Goal: Information Seeking & Learning: Learn about a topic

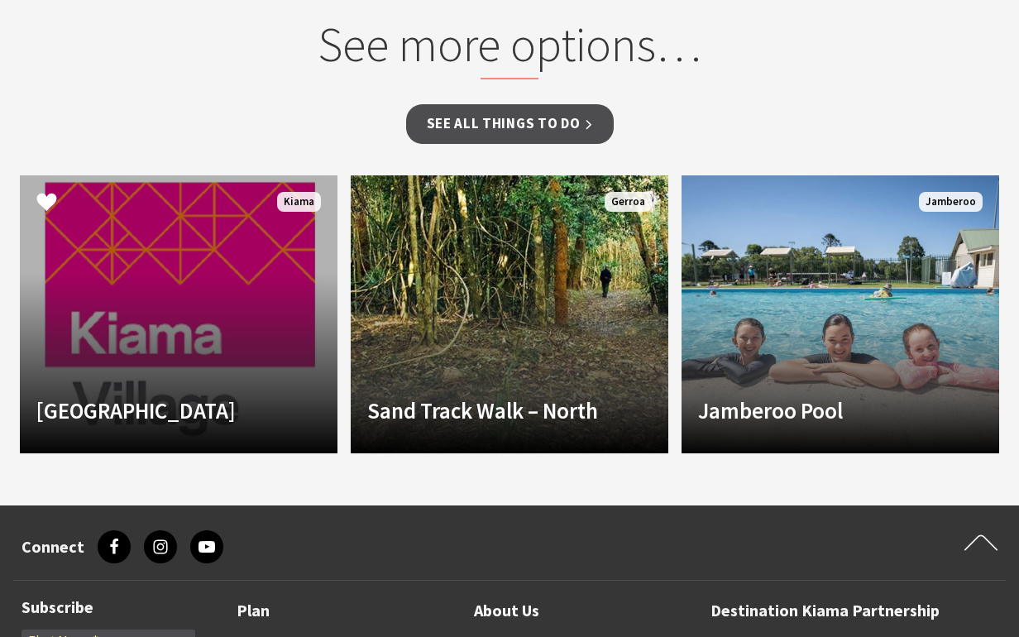
scroll to position [1551, 0]
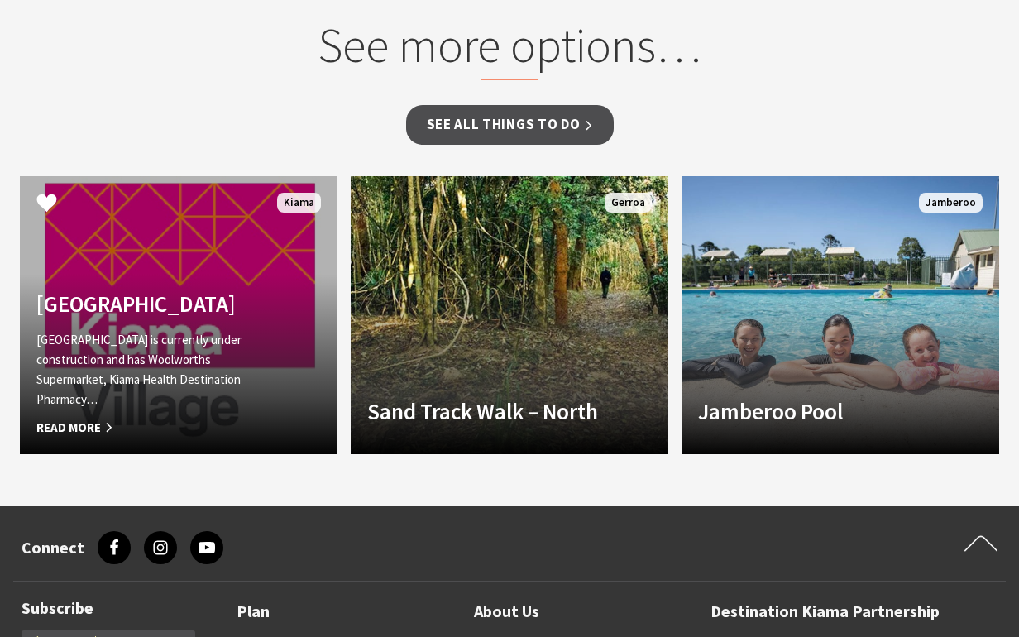
click at [219, 292] on link "Another Image Used Kiama Village Kiama Village is currently under construction …" at bounding box center [179, 315] width 318 height 278
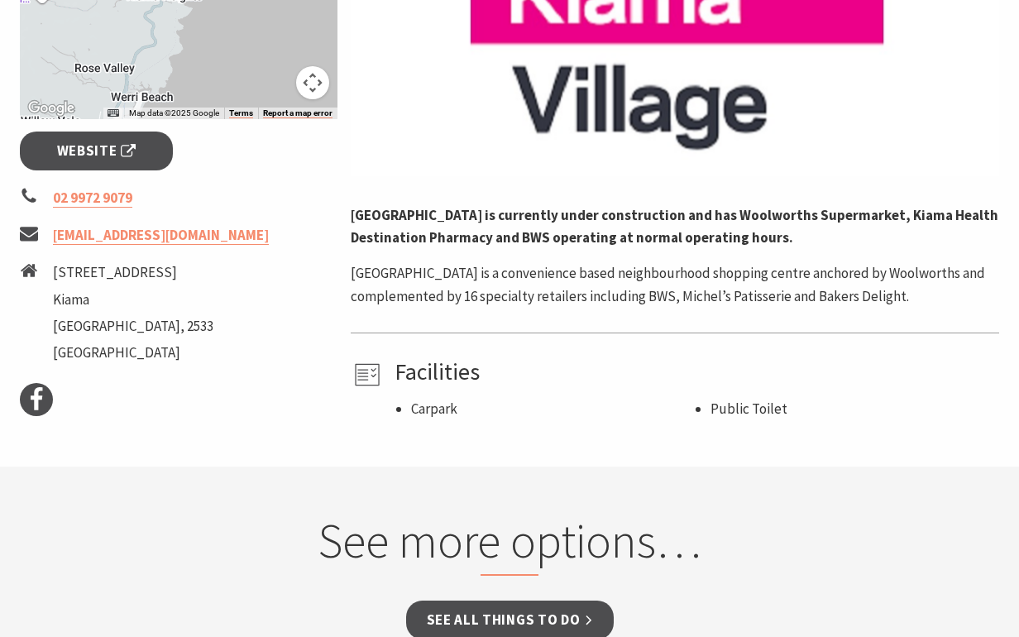
scroll to position [596, 0]
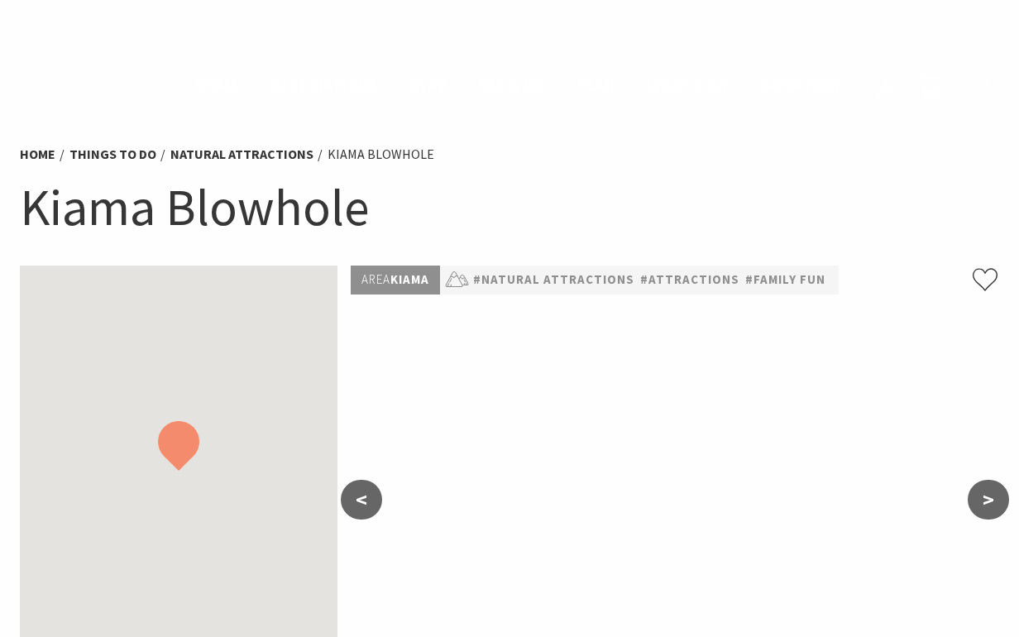
scroll to position [1551, 0]
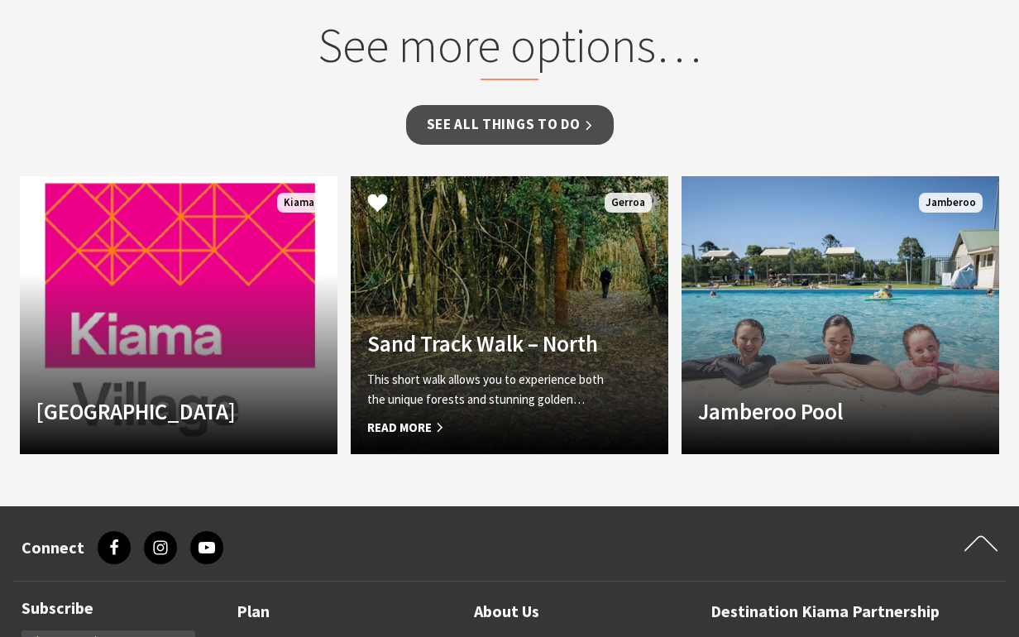
click at [486, 253] on link "Sand Track Walk – North This short walk allows you to experience both the uniqu…" at bounding box center [510, 315] width 318 height 278
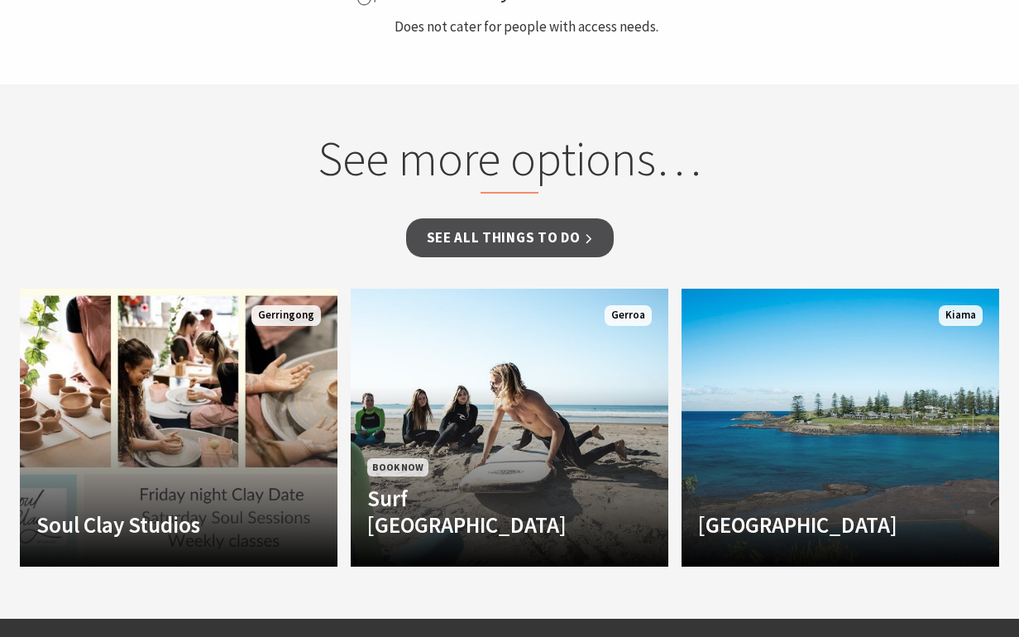
scroll to position [1158, 0]
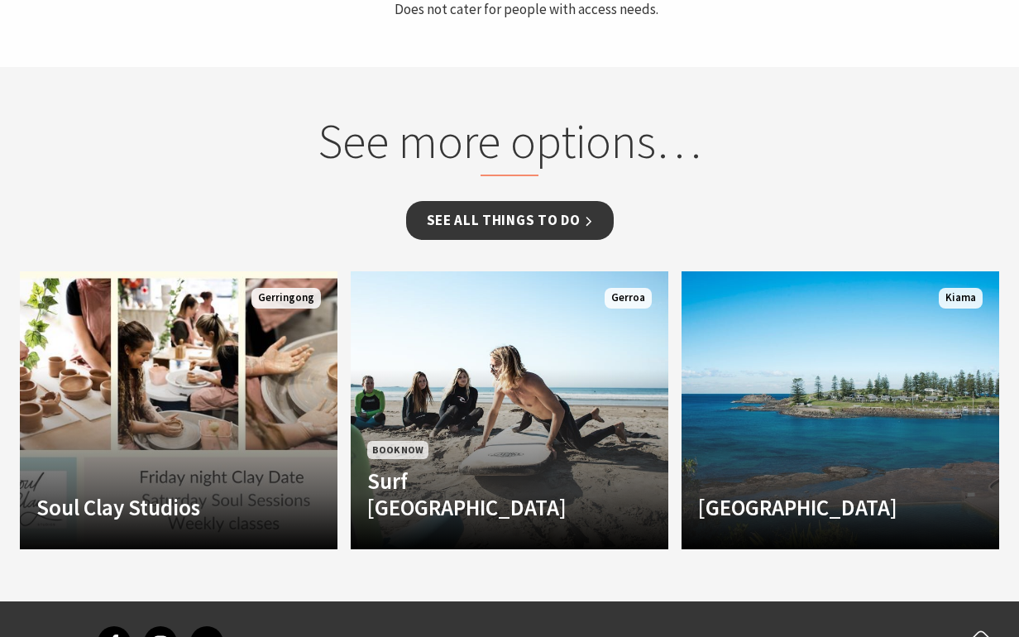
click at [489, 201] on link "See all Things To Do" at bounding box center [510, 220] width 208 height 39
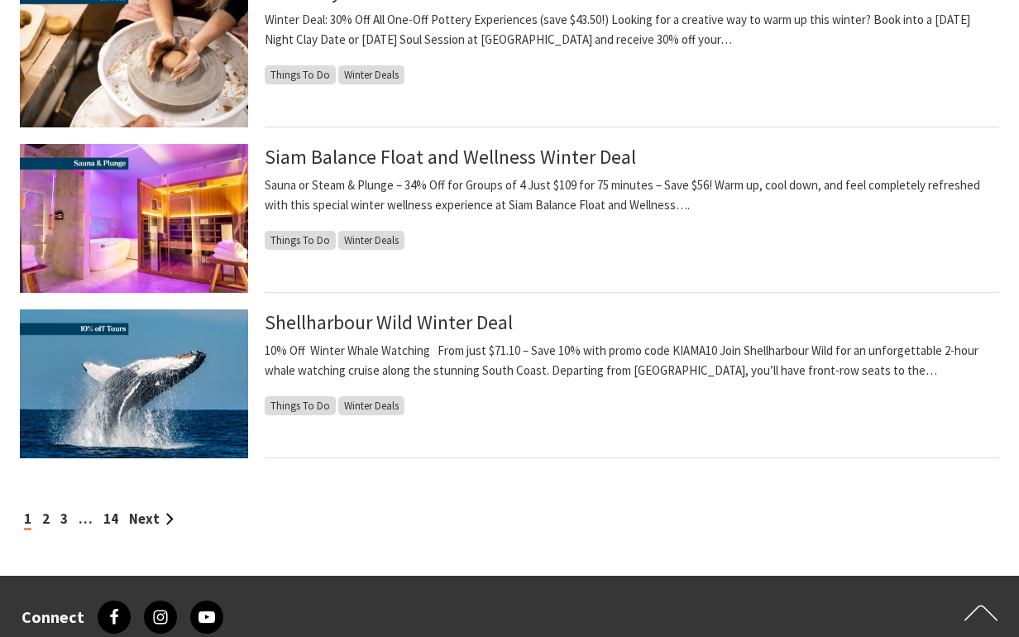
scroll to position [1682, 0]
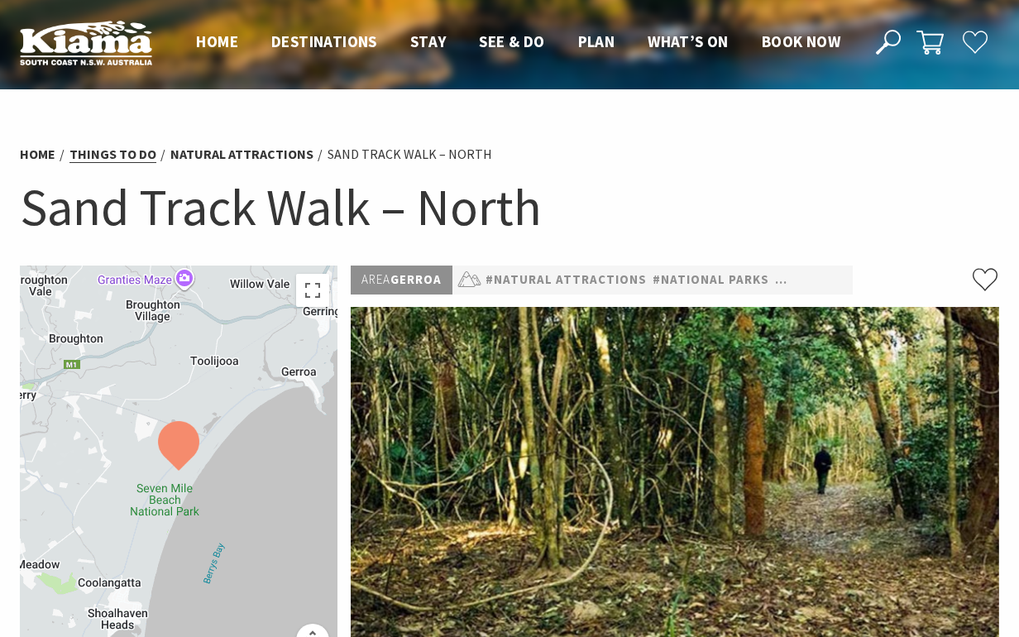
click at [113, 147] on link "Things To Do" at bounding box center [112, 154] width 87 height 17
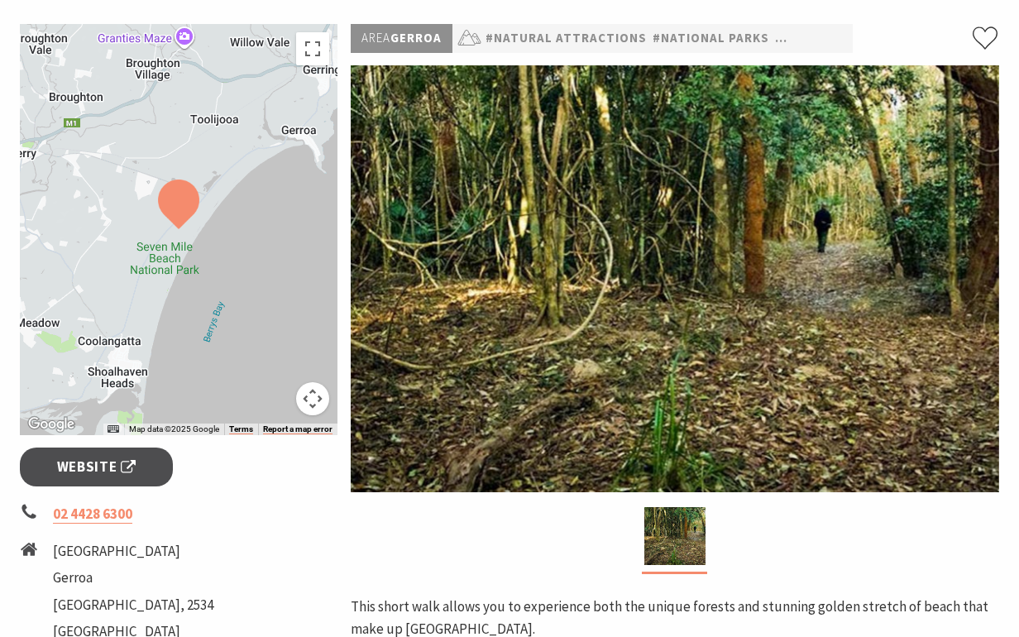
scroll to position [255, 0]
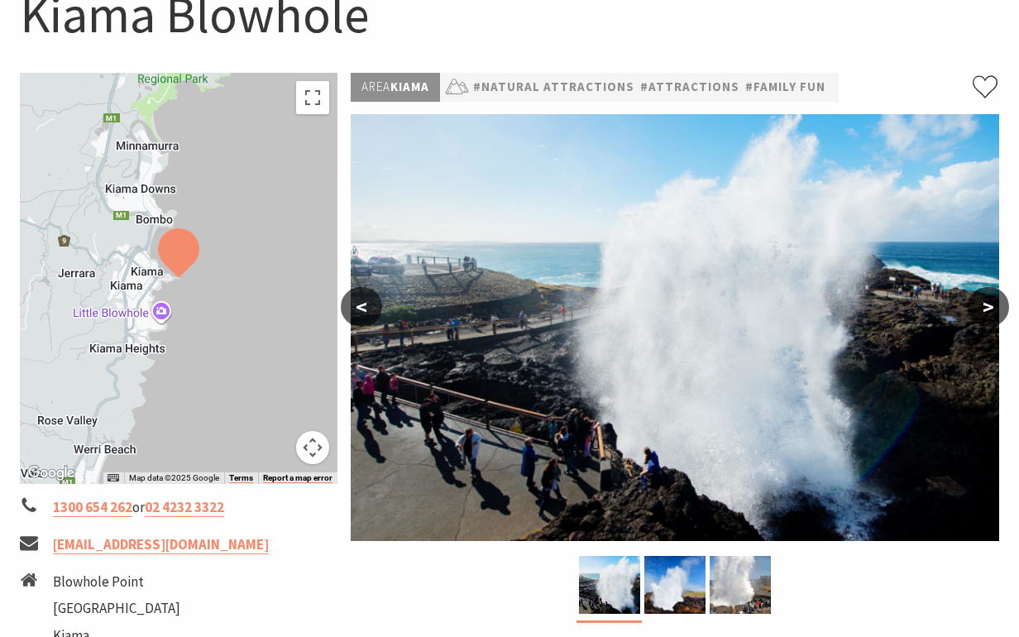
scroll to position [189, 0]
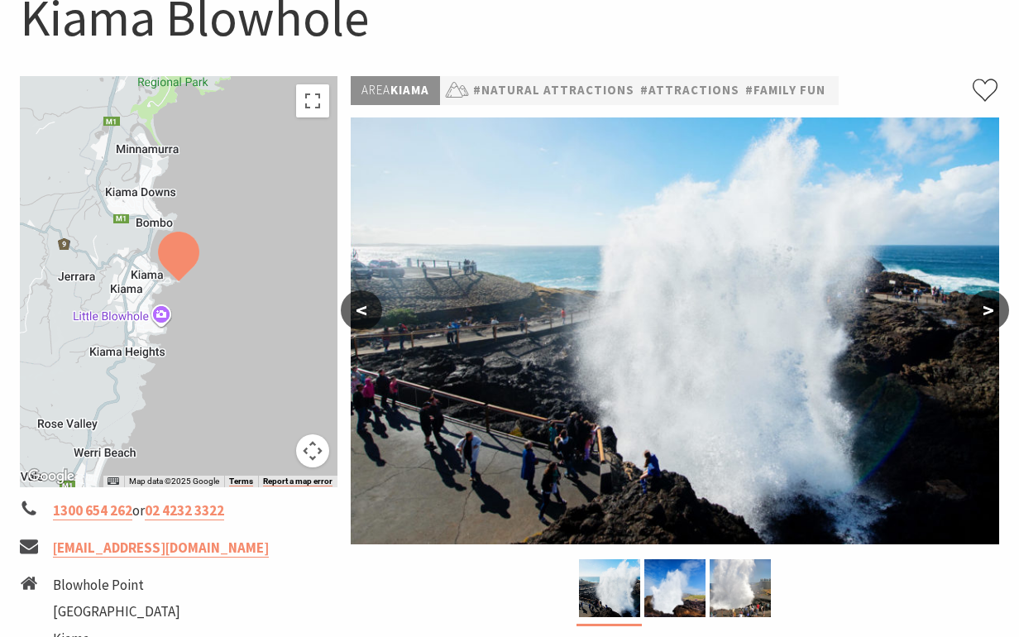
click at [108, 218] on div at bounding box center [179, 281] width 318 height 411
click at [153, 271] on div at bounding box center [179, 281] width 318 height 411
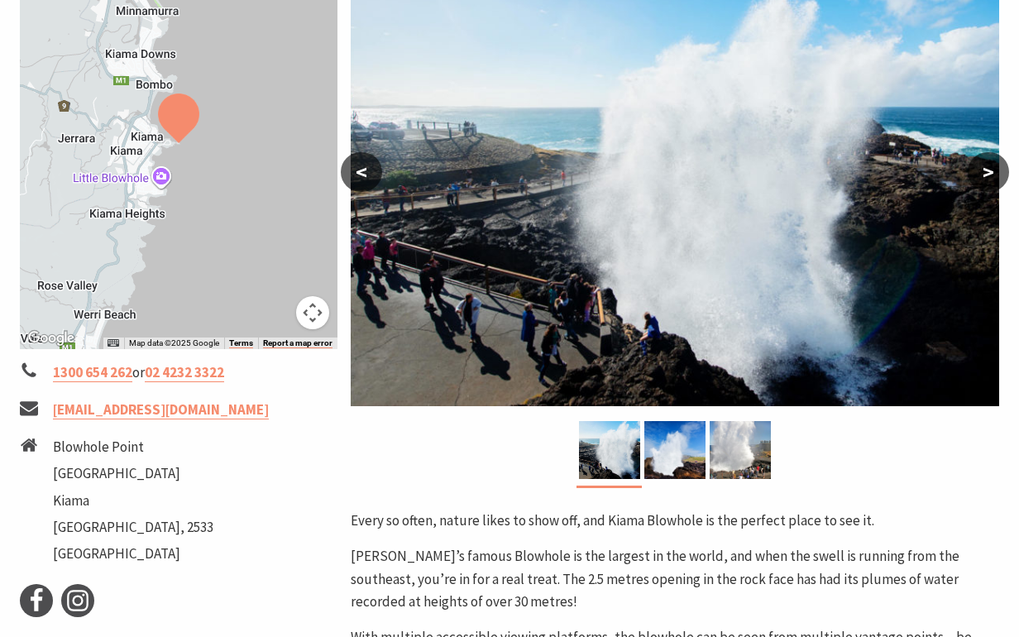
scroll to position [331, 0]
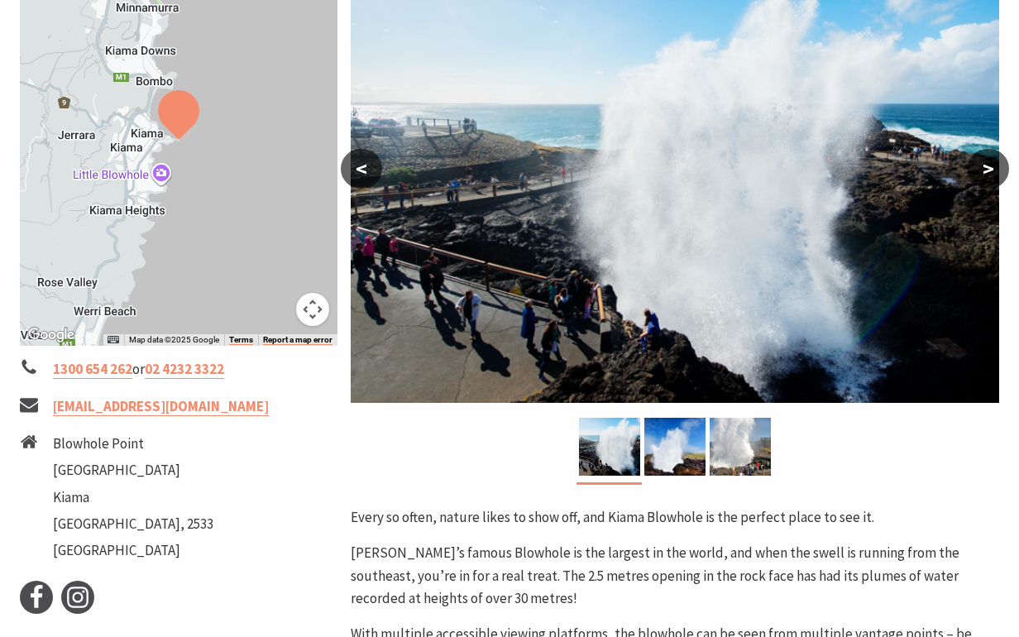
click at [318, 308] on button "Map camera controls" at bounding box center [312, 309] width 33 height 33
click at [120, 205] on div at bounding box center [179, 140] width 318 height 411
click at [117, 193] on div at bounding box center [179, 140] width 318 height 411
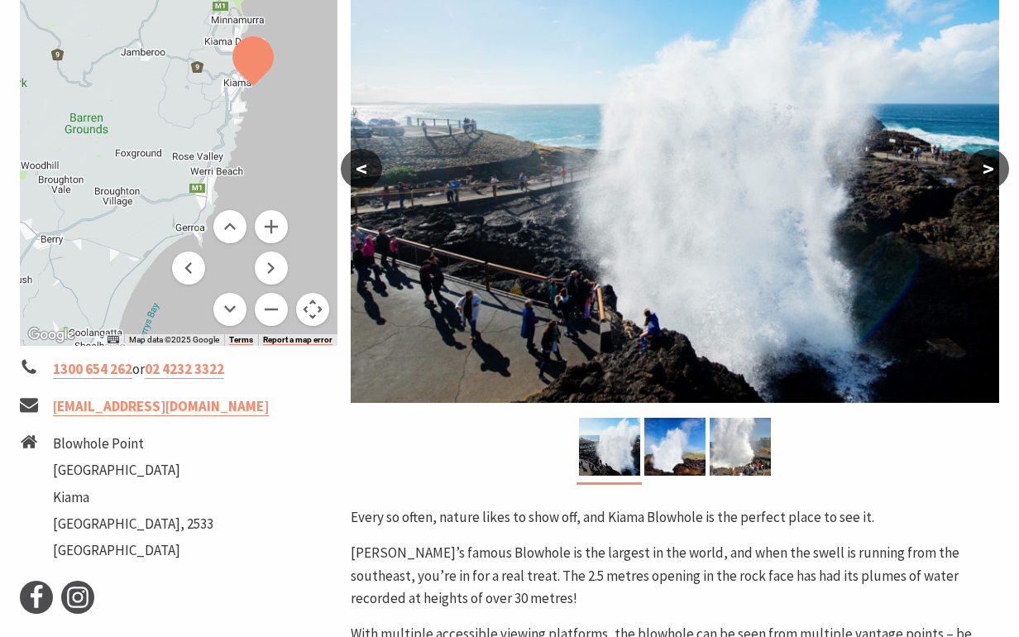
drag, startPoint x: 124, startPoint y: 196, endPoint x: 218, endPoint y: 121, distance: 120.0
click at [218, 121] on div at bounding box center [179, 140] width 318 height 411
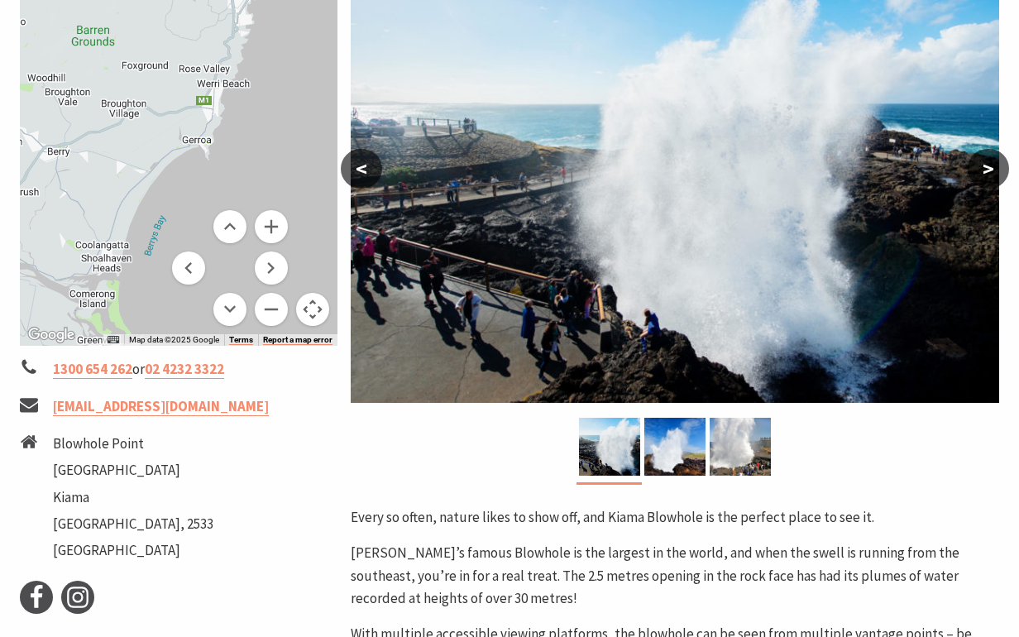
drag, startPoint x: 180, startPoint y: 204, endPoint x: 190, endPoint y: 110, distance: 94.8
click at [190, 110] on div at bounding box center [179, 140] width 318 height 411
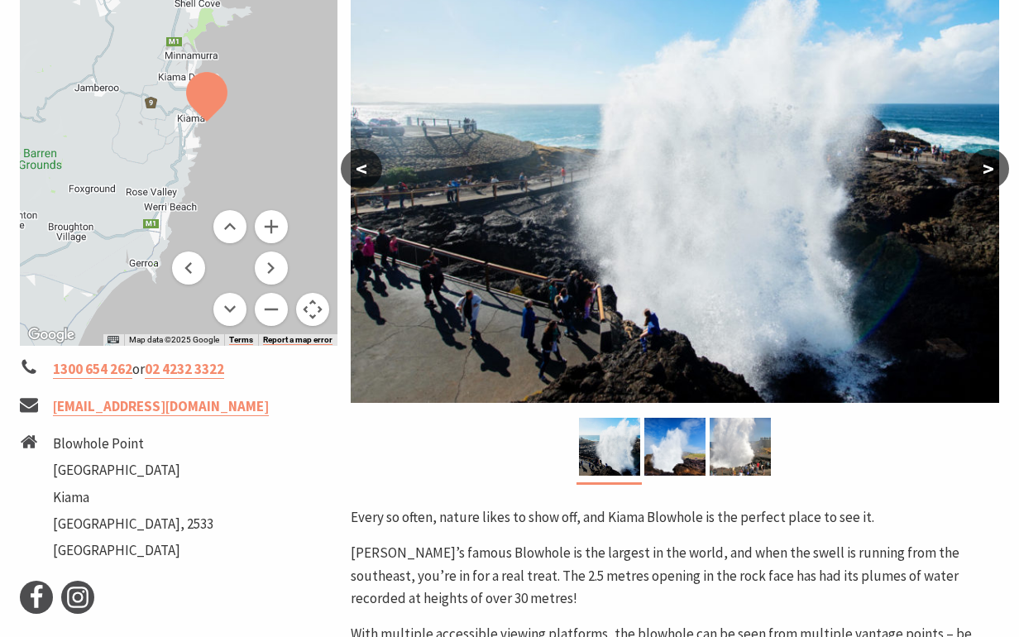
drag, startPoint x: 190, startPoint y: 110, endPoint x: 136, endPoint y: 238, distance: 139.4
click at [136, 238] on div at bounding box center [179, 140] width 318 height 411
